Goal: Find specific page/section: Find specific page/section

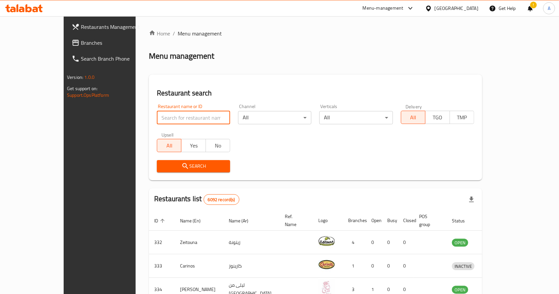
click at [162, 121] on input "search" at bounding box center [193, 117] width 73 height 13
type input "healthy club"
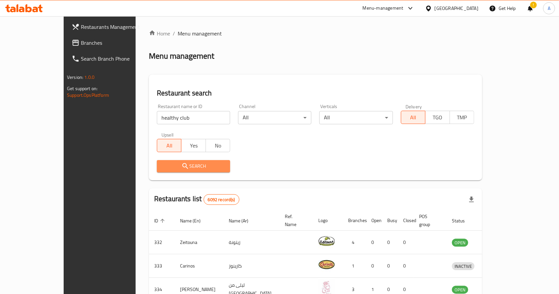
click at [182, 168] on span "Search" at bounding box center [193, 166] width 63 height 8
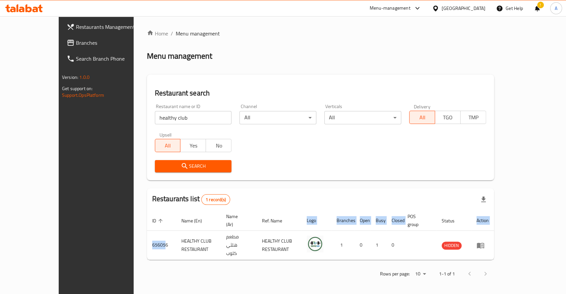
drag, startPoint x: 126, startPoint y: 236, endPoint x: 106, endPoint y: 237, distance: 20.3
click at [134, 237] on div "Home / Menu management Menu management Restaurant search Restaurant name or ID …" at bounding box center [321, 156] width 374 height 280
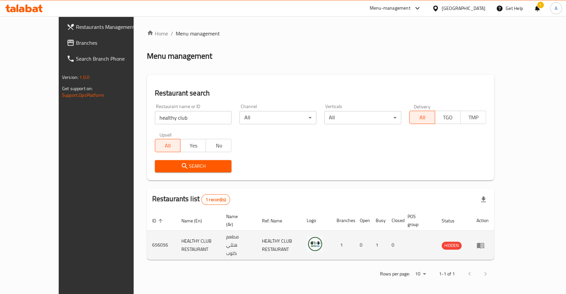
click at [147, 237] on td "656056" at bounding box center [161, 245] width 29 height 29
drag, startPoint x: 127, startPoint y: 234, endPoint x: 120, endPoint y: 246, distance: 14.0
click at [147, 235] on td "656056" at bounding box center [161, 245] width 29 height 29
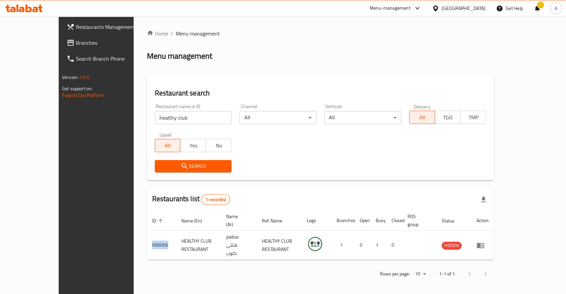
copy td "656056"
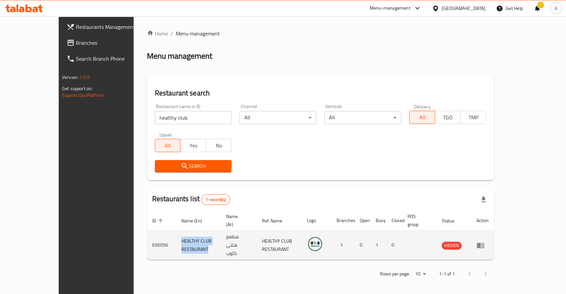
drag, startPoint x: 142, startPoint y: 232, endPoint x: 204, endPoint y: 238, distance: 62.3
click at [204, 238] on td "HEALTHY CLUB RESTAURANT" at bounding box center [198, 245] width 45 height 29
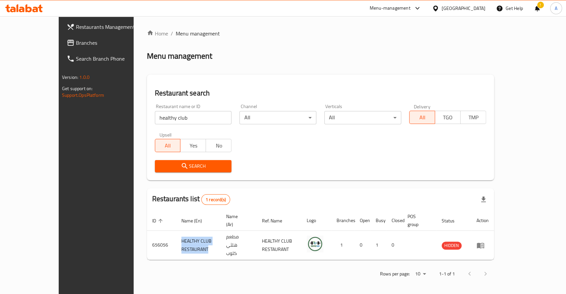
copy td "HEALTHY CLUB RESTAURANT"
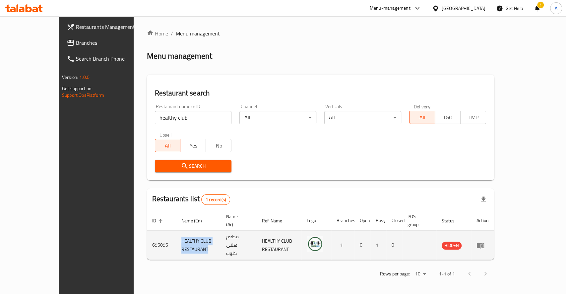
click at [485, 243] on icon "enhanced table" at bounding box center [480, 246] width 7 height 6
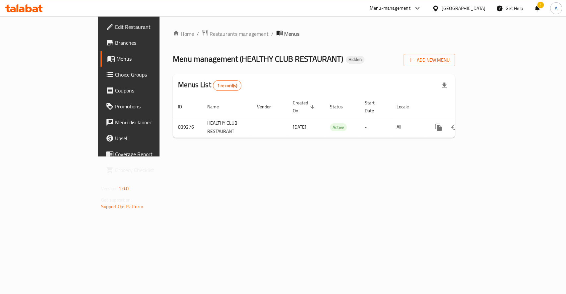
click at [115, 42] on span "Branches" at bounding box center [151, 43] width 72 height 8
